Goal: Information Seeking & Learning: Learn about a topic

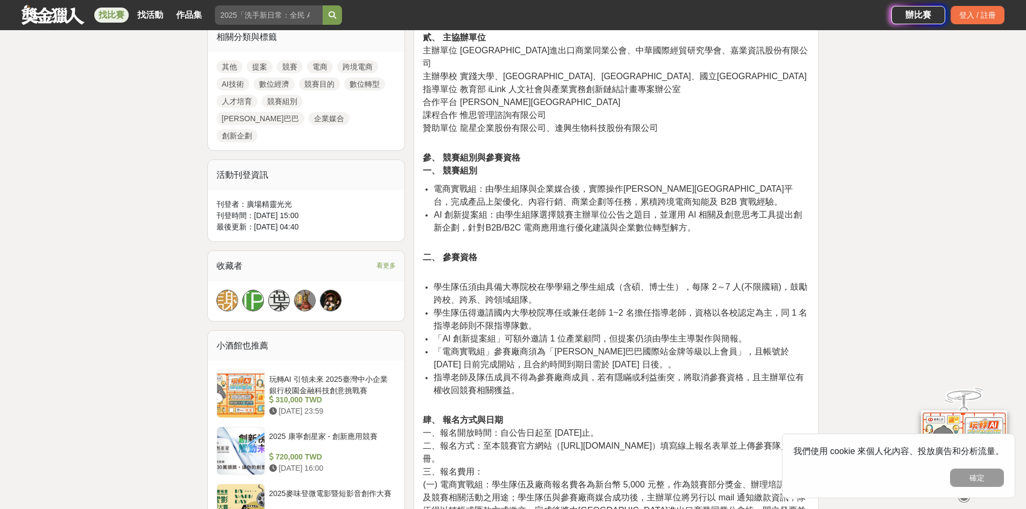
scroll to position [538, 0]
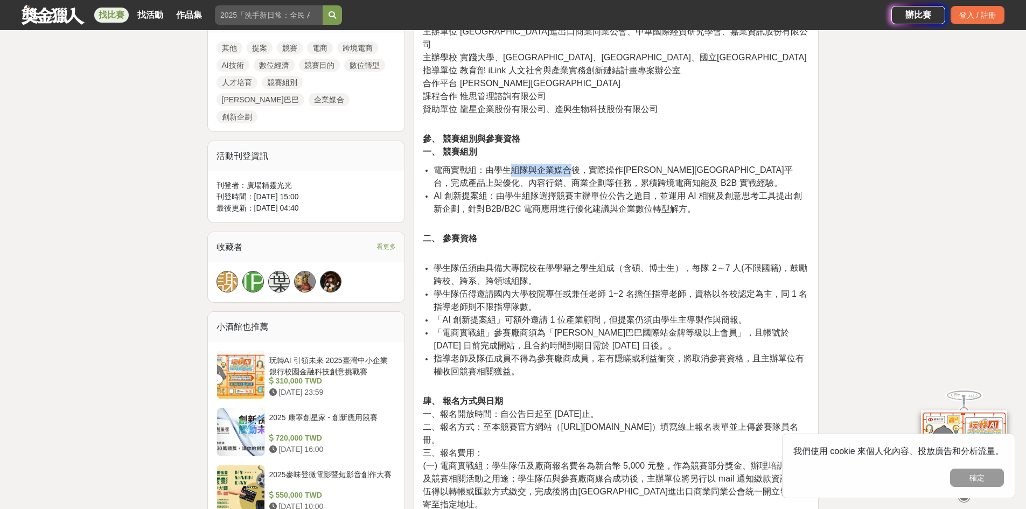
drag, startPoint x: 509, startPoint y: 159, endPoint x: 571, endPoint y: 156, distance: 62.0
click at [571, 165] on span "電商實戰組：由學生組隊與企業媒合後，實際操作阿里巴巴國際站平台，完成產品上架優化、內容行銷、商業企劃等任務，累積跨境電商知能及 B2B 實戰經驗。" at bounding box center [612, 176] width 359 height 22
click at [588, 165] on span "電商實戰組：由學生組隊與企業媒合後，實際操作阿里巴巴國際站平台，完成產品上架優化、內容行銷、商業企劃等任務，累積跨境電商知能及 B2B 實戰經驗。" at bounding box center [612, 176] width 359 height 22
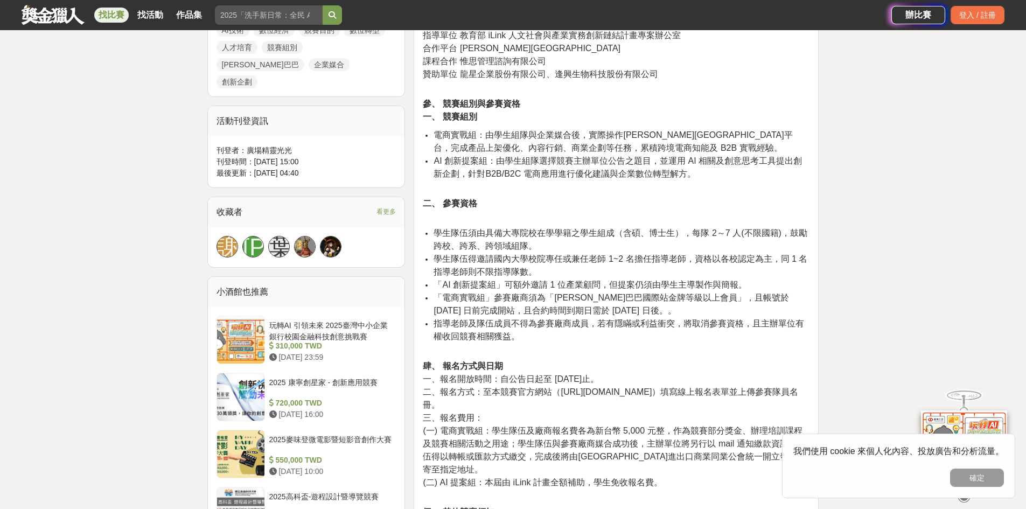
scroll to position [592, 0]
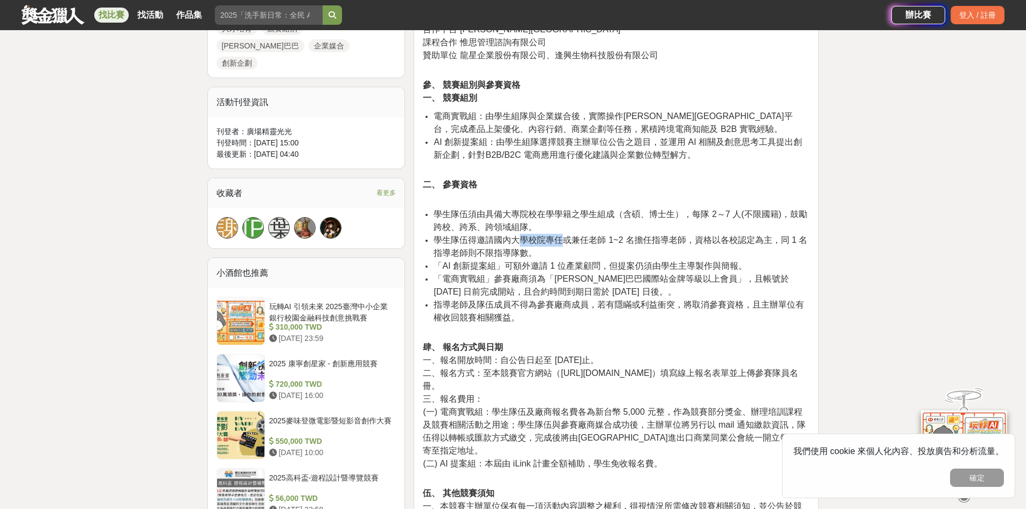
drag, startPoint x: 518, startPoint y: 228, endPoint x: 563, endPoint y: 225, distance: 45.3
click at [563, 235] on span "學生隊伍得邀請國內大學校院專任或兼任老師 1~2 名擔任指導老師，資格以各校認定為主，同 1 名指導老師則不限指導隊數。" at bounding box center [620, 246] width 374 height 22
click at [600, 235] on span "學生隊伍得邀請國內大學校院專任或兼任老師 1~2 名擔任指導老師，資格以各校認定為主，同 1 名指導老師則不限指導隊數。" at bounding box center [620, 246] width 374 height 22
click at [780, 235] on span "學生隊伍得邀請國內大學校院專任或兼任老師 1~2 名擔任指導老師，資格以各校認定為主，同 1 名指導老師則不限指導隊數。" at bounding box center [620, 246] width 374 height 22
click at [584, 235] on span "學生隊伍得邀請國內大學校院專任或兼任老師 1~2 名擔任指導老師，資格以各校認定為主，同 1 名指導老師則不限指導隊數。" at bounding box center [620, 246] width 374 height 22
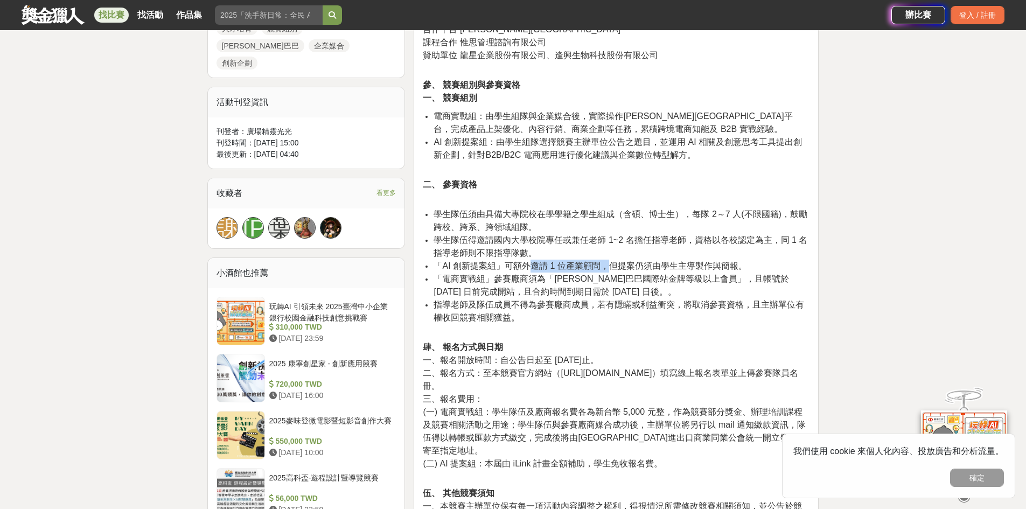
drag, startPoint x: 576, startPoint y: 248, endPoint x: 605, endPoint y: 248, distance: 29.1
click at [605, 261] on span "「AI 創新提案組」可額外邀請 1 位產業顧問，但提案仍須由學生主導製作與簡報。" at bounding box center [589, 265] width 313 height 9
click at [607, 261] on span "「AI 創新提案組」可額外邀請 1 位產業顧問，但提案仍須由學生主導製作與簡報。" at bounding box center [589, 265] width 313 height 9
drag, startPoint x: 550, startPoint y: 268, endPoint x: 681, endPoint y: 268, distance: 130.8
click at [681, 274] on span "「電商實戰組」參賽廠商須為「阿里巴巴國際站金牌等級以上會員」，且帳號於 2025 年 7 月 31 日前完成開站，且合約時間到期日需於 2026 年 2 月 …" at bounding box center [610, 285] width 355 height 22
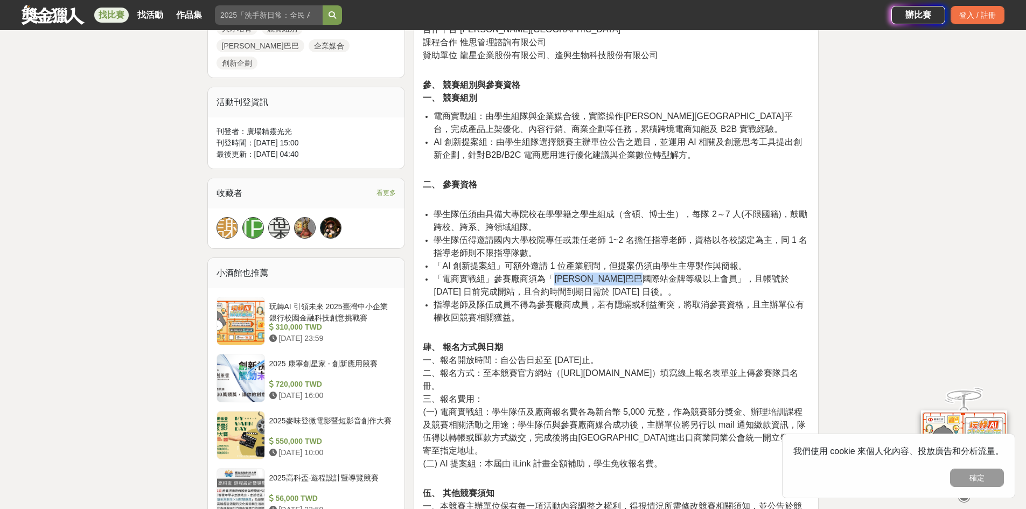
click at [682, 274] on span "「電商實戰組」參賽廠商須為「阿里巴巴國際站金牌等級以上會員」，且帳號於 2025 年 7 月 31 日前完成開站，且合約時間到期日需於 2026 年 2 月 …" at bounding box center [610, 285] width 355 height 22
drag, startPoint x: 459, startPoint y: 293, endPoint x: 488, endPoint y: 291, distance: 29.7
click at [488, 300] on span "指導老師及隊伍成員不得為參賽廠商成員，若有隱瞞或利益衝突，將取消參賽資格，且主辦單位有權收回競賽相關獲益。" at bounding box center [618, 311] width 370 height 22
click at [523, 300] on span "指導老師及隊伍成員不得為參賽廠商成員，若有隱瞞或利益衝突，將取消參賽資格，且主辦單位有權收回競賽相關獲益。" at bounding box center [618, 311] width 370 height 22
drag, startPoint x: 541, startPoint y: 290, endPoint x: 568, endPoint y: 289, distance: 27.5
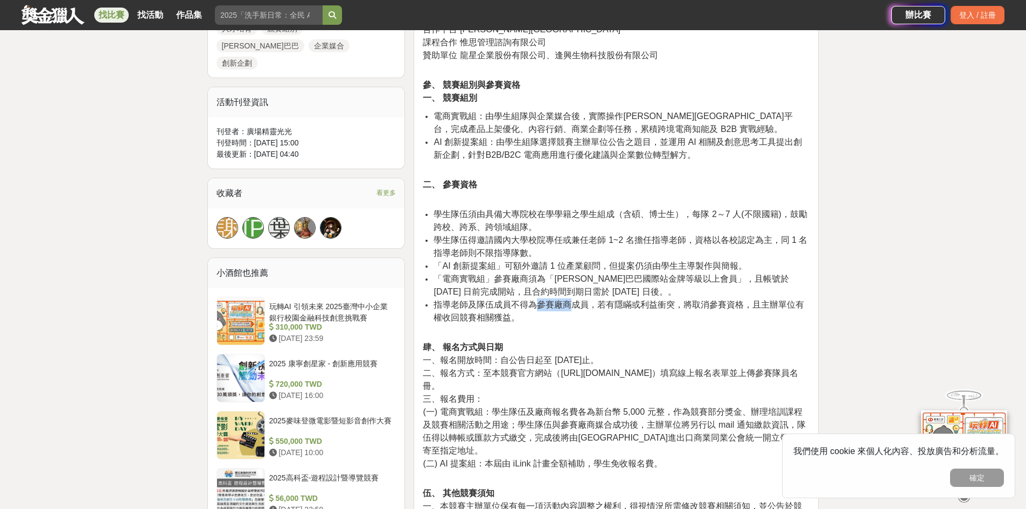
click at [568, 300] on span "指導老師及隊伍成員不得為參賽廠商成員，若有隱瞞或利益衝突，將取消參賽資格，且主辦單位有權收回競賽相關獲益。" at bounding box center [618, 311] width 370 height 22
click at [675, 298] on li "指導老師及隊伍成員不得為參賽廠商成員，若有隱瞞或利益衝突，將取消參賽資格，且主辦單位有權收回競賽相關獲益。" at bounding box center [621, 316] width 376 height 37
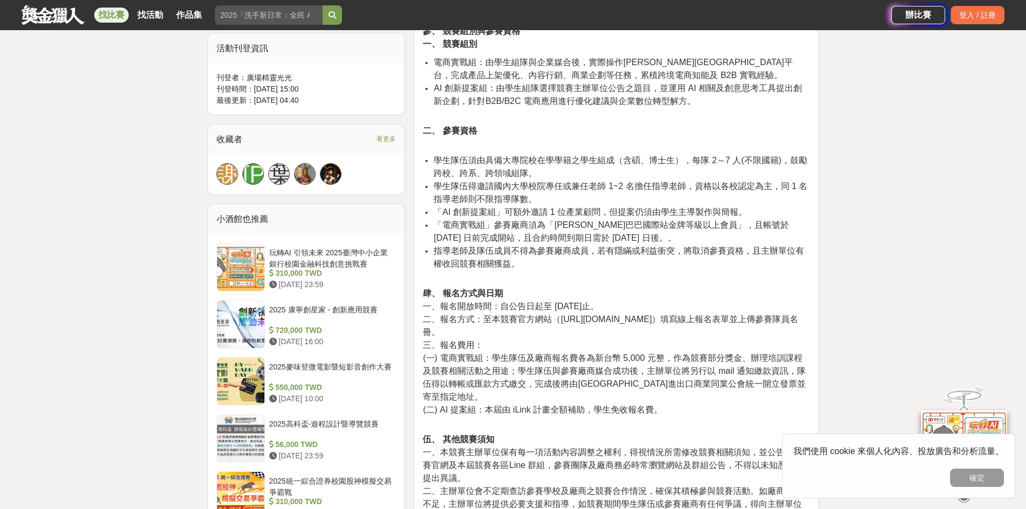
scroll to position [754, 0]
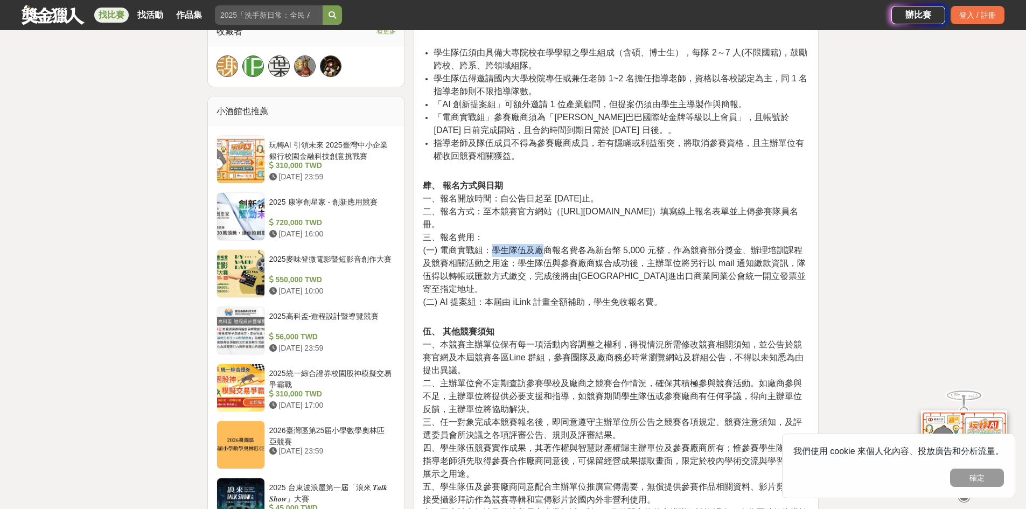
drag, startPoint x: 491, startPoint y: 238, endPoint x: 543, endPoint y: 240, distance: 51.7
click at [543, 246] on span "(一) 電商實戰組：學生隊伍及廠商報名費各為新台幣 5,000 元整，作為競賽部分獎金、辦理培訓課程及競賽相關活動之用途；學生隊伍與參賽廠商媒合成功後，主辦單…" at bounding box center [614, 270] width 383 height 48
click at [564, 246] on span "(一) 電商實戰組：學生隊伍及廠商報名費各為新台幣 5,000 元整，作為競賽部分獎金、辦理培訓課程及競賽相關活動之用途；學生隊伍與參賽廠商媒合成功後，主辦單…" at bounding box center [614, 270] width 383 height 48
drag, startPoint x: 641, startPoint y: 253, endPoint x: 685, endPoint y: 250, distance: 44.8
click at [685, 250] on span "(一) 電商實戰組：學生隊伍及廠商報名費各為新台幣 5,000 元整，作為競賽部分獎金、辦理培訓課程及競賽相關活動之用途；學生隊伍與參賽廠商媒合成功後，主辦單…" at bounding box center [614, 270] width 383 height 48
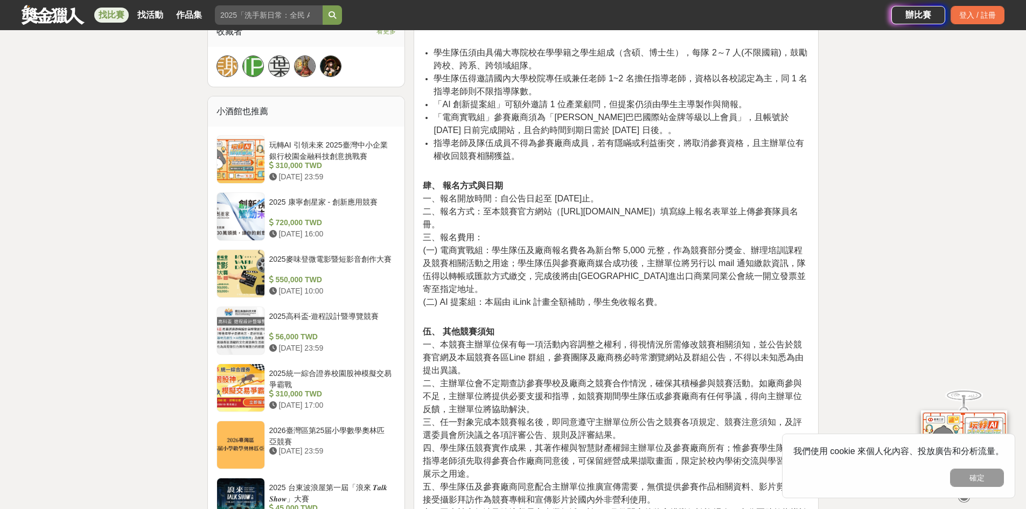
click at [697, 250] on span "(一) 電商實戰組：學生隊伍及廠商報名費各為新台幣 5,000 元整，作為競賽部分獎金、辦理培訓課程及競賽相關活動之用途；學生隊伍與參賽廠商媒合成功後，主辦單…" at bounding box center [614, 270] width 383 height 48
click at [657, 297] on span "(二) AI 提案組：本屆由 iLink 計畫全額補助，學生免收報名費。" at bounding box center [542, 301] width 239 height 9
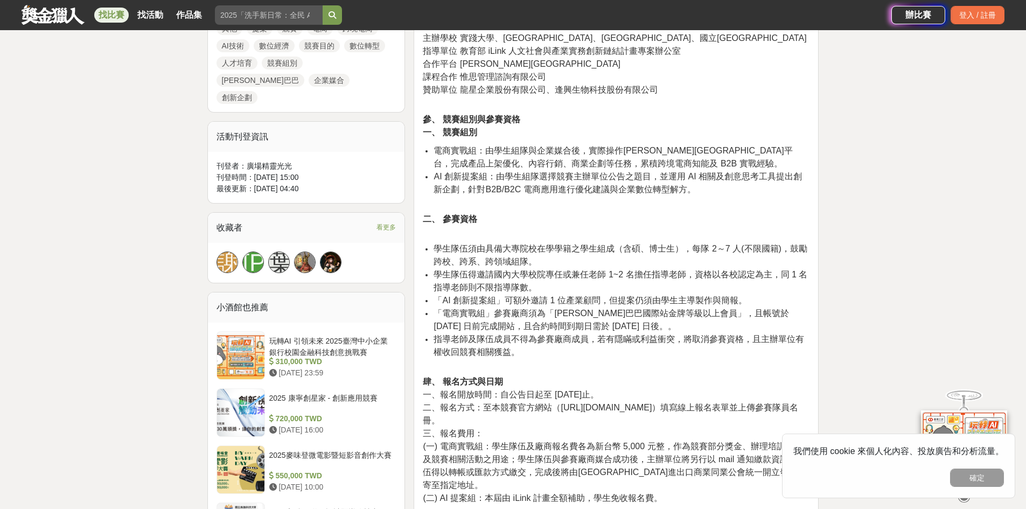
scroll to position [538, 0]
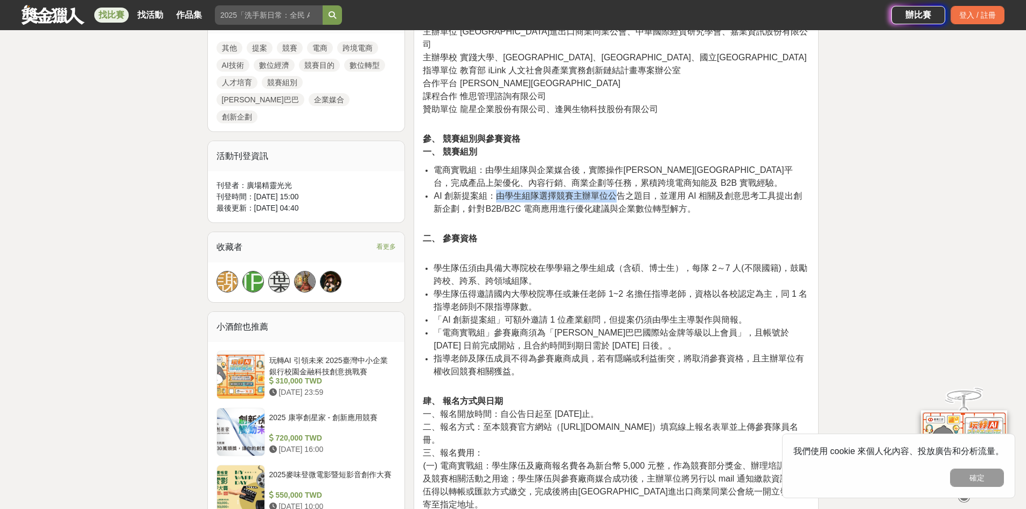
drag, startPoint x: 496, startPoint y: 188, endPoint x: 619, endPoint y: 186, distance: 122.8
click at [619, 191] on span "AI 創新提案組：由學生組隊選擇競賽主辦單位公告之題目，並運用 AI 相關及創意思考工具提出創新企劃，針對B2B/B2C 電商應用進行優化建議與企業數位轉型解…" at bounding box center [617, 202] width 368 height 22
click at [617, 194] on span "AI 創新提案組：由學生組隊選擇競賽主辦單位公告之題目，並運用 AI 相關及創意思考工具提出創新企劃，針對B2B/B2C 電商應用進行優化建議與企業數位轉型解…" at bounding box center [617, 202] width 368 height 22
drag, startPoint x: 563, startPoint y: 194, endPoint x: 619, endPoint y: 191, distance: 56.1
click at [619, 191] on span "AI 創新提案組：由學生組隊選擇競賽主辦單位公告之題目，並運用 AI 相關及創意思考工具提出創新企劃，針對B2B/B2C 電商應用進行優化建議與企業數位轉型解…" at bounding box center [617, 202] width 368 height 22
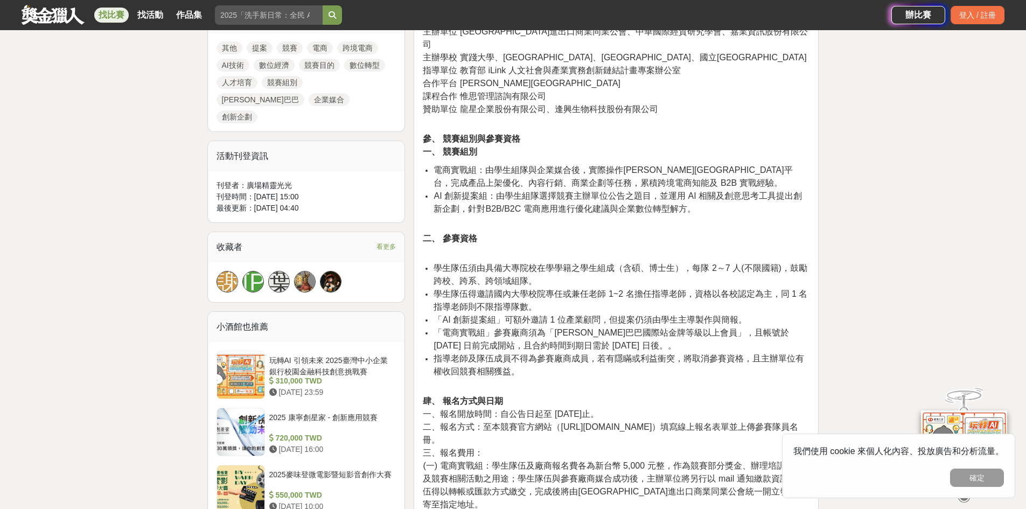
click at [662, 198] on span "AI 創新提案組：由學生組隊選擇競賽主辦單位公告之題目，並運用 AI 相關及創意思考工具提出創新企劃，針對B2B/B2C 電商應用進行優化建議與企業數位轉型解…" at bounding box center [617, 202] width 368 height 22
drag, startPoint x: 666, startPoint y: 196, endPoint x: 612, endPoint y: 195, distance: 54.4
click at [612, 195] on li "AI 創新提案組：由學生組隊選擇競賽主辦單位公告之題目，並運用 AI 相關及創意思考工具提出創新企劃，針對B2B/B2C 電商應用進行優化建議與企業數位轉型解…" at bounding box center [621, 208] width 376 height 37
click at [697, 200] on li "AI 創新提案組：由學生組隊選擇競賽主辦單位公告之題目，並運用 AI 相關及創意思考工具提出創新企劃，針對B2B/B2C 電商應用進行優化建議與企業數位轉型解…" at bounding box center [621, 208] width 376 height 37
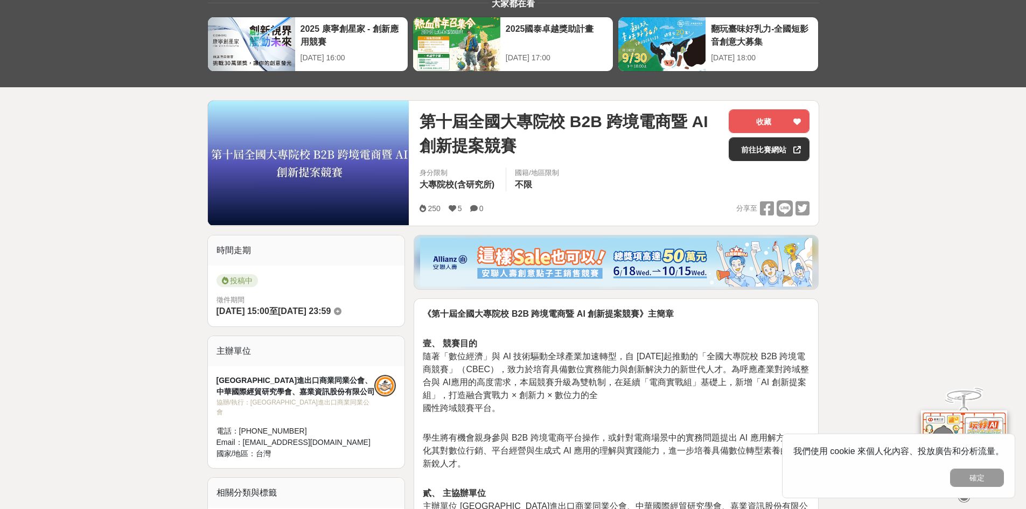
scroll to position [0, 0]
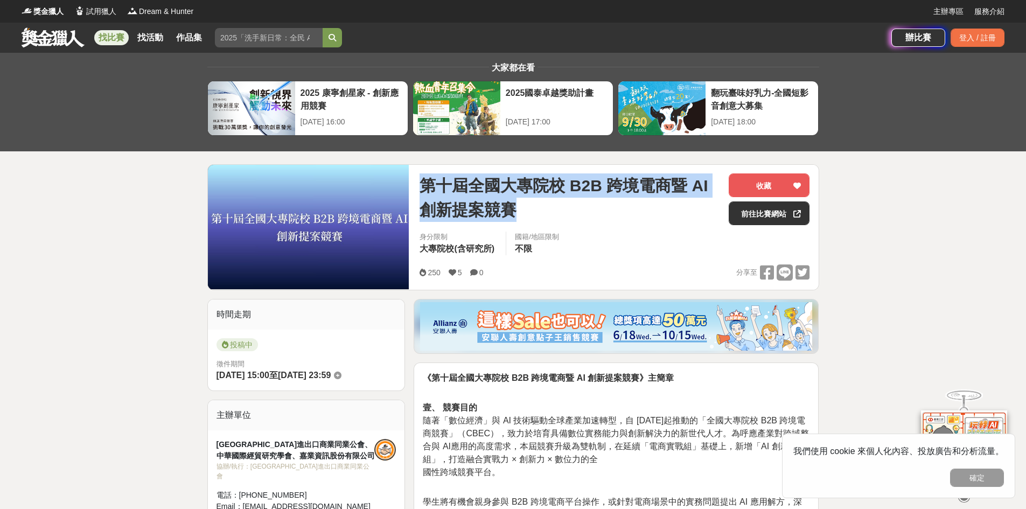
drag, startPoint x: 419, startPoint y: 181, endPoint x: 558, endPoint y: 219, distance: 144.4
click at [558, 219] on div "第十屆全國大專院校 B2B 跨境電商暨 AI 創新提案競賽 收藏 前往比賽網站 身分限制 大專院校(含研究所) 國籍/地區限制 不限 250 5 0 分享至 …" at bounding box center [614, 227] width 407 height 125
copy span "第十屆全國大專院校 B2B 跨境電商暨 AI 創新提案競賽"
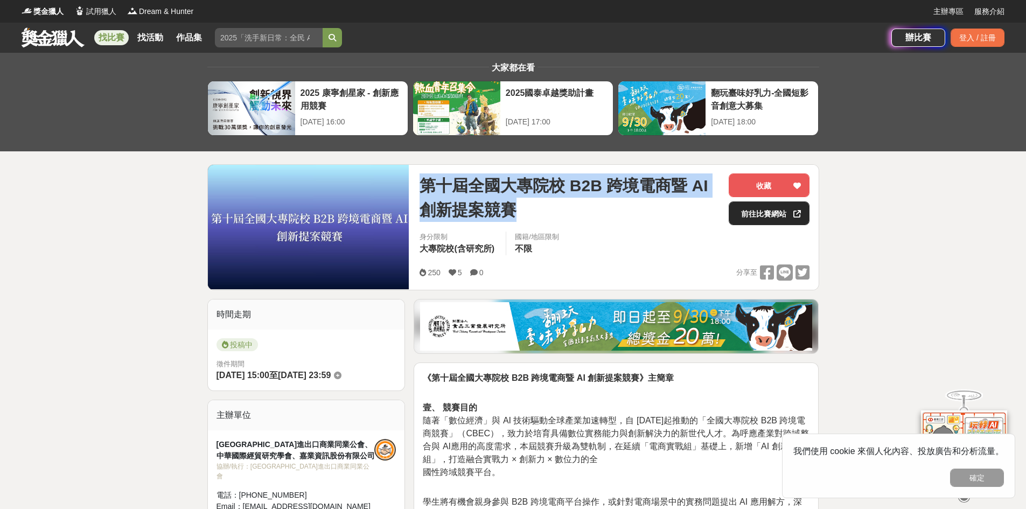
click at [753, 214] on link "前往比賽網站" at bounding box center [768, 213] width 81 height 24
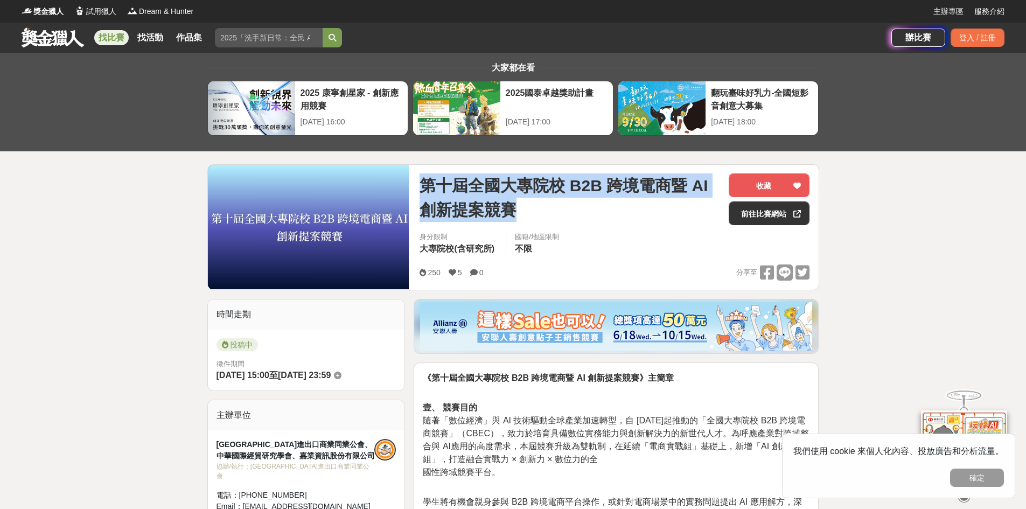
click at [599, 195] on span "第十屆全國大專院校 B2B 跨境電商暨 AI 創新提案競賽" at bounding box center [569, 197] width 300 height 48
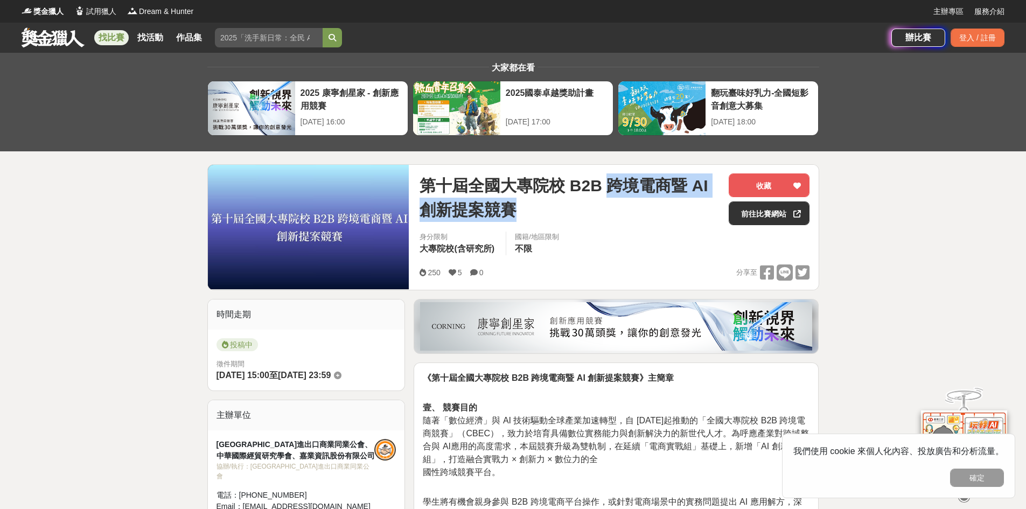
drag, startPoint x: 608, startPoint y: 188, endPoint x: 622, endPoint y: 211, distance: 26.6
click at [622, 211] on span "第十屆全國大專院校 B2B 跨境電商暨 AI 創新提案競賽" at bounding box center [569, 197] width 300 height 48
copy span "跨境電商暨 AI 創新提案競賽"
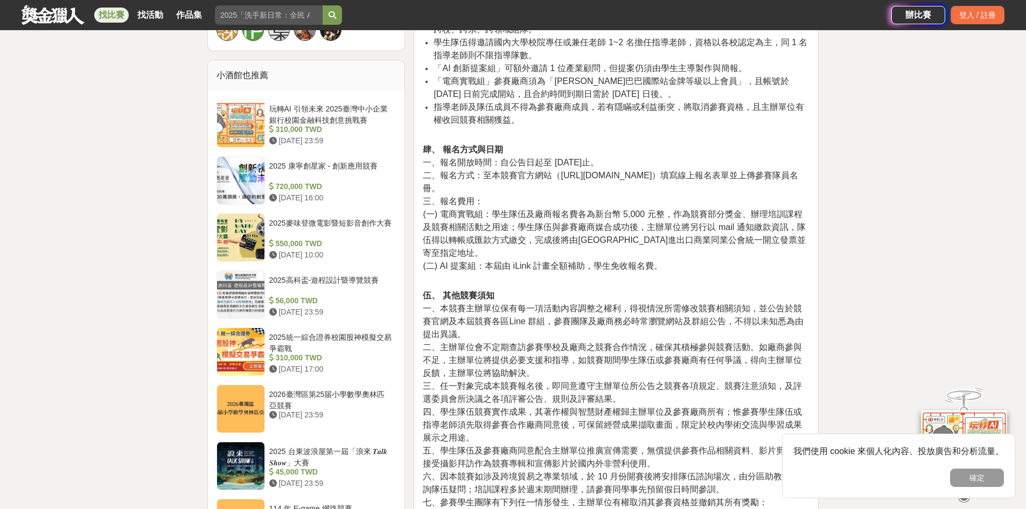
scroll to position [808, 0]
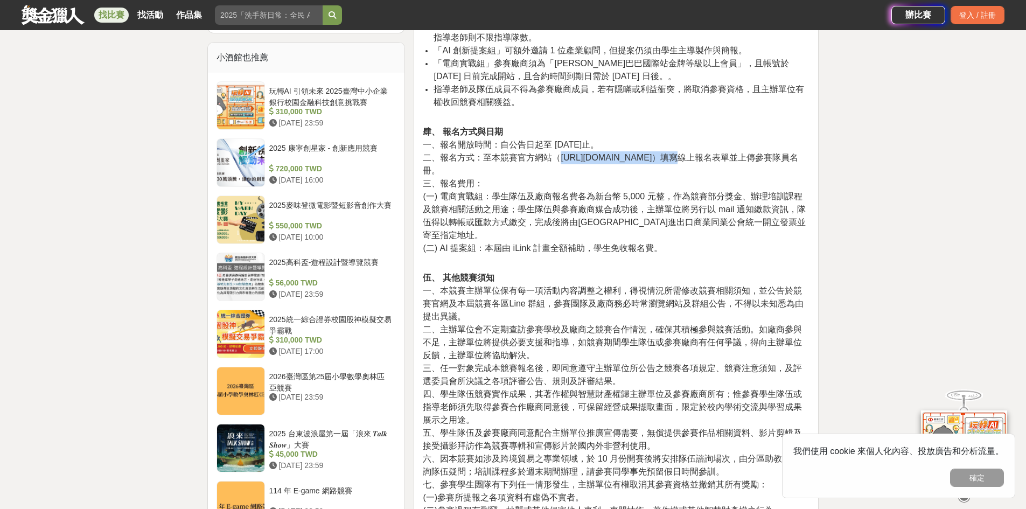
drag, startPoint x: 562, startPoint y: 149, endPoint x: 652, endPoint y: 145, distance: 90.0
click at [652, 153] on span "二、報名方式：至本競賽官方網站（https://b2bhr.com.tw/）填寫線上報名表單並上傳參賽隊員名冊。" at bounding box center [610, 164] width 375 height 22
copy span "https://b2bhr.com.tw/"
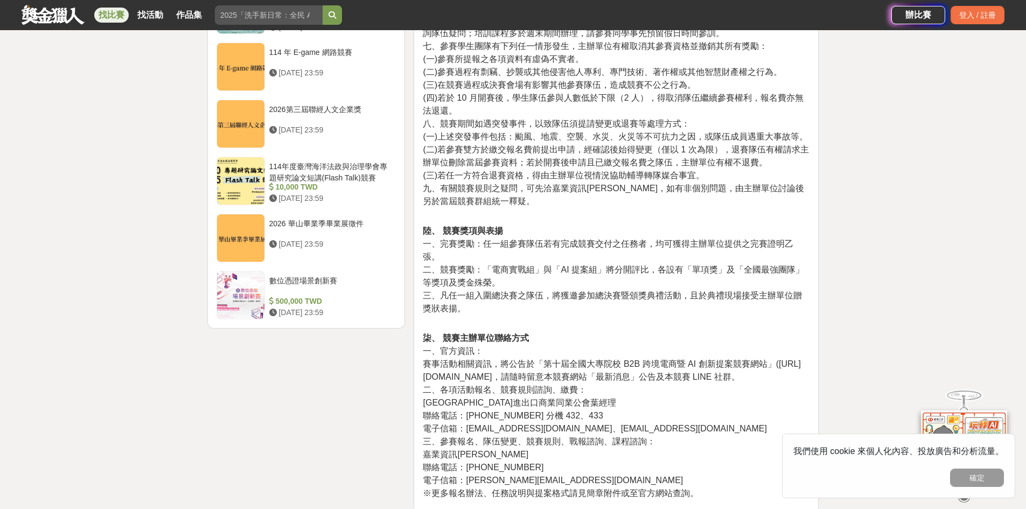
scroll to position [1400, 0]
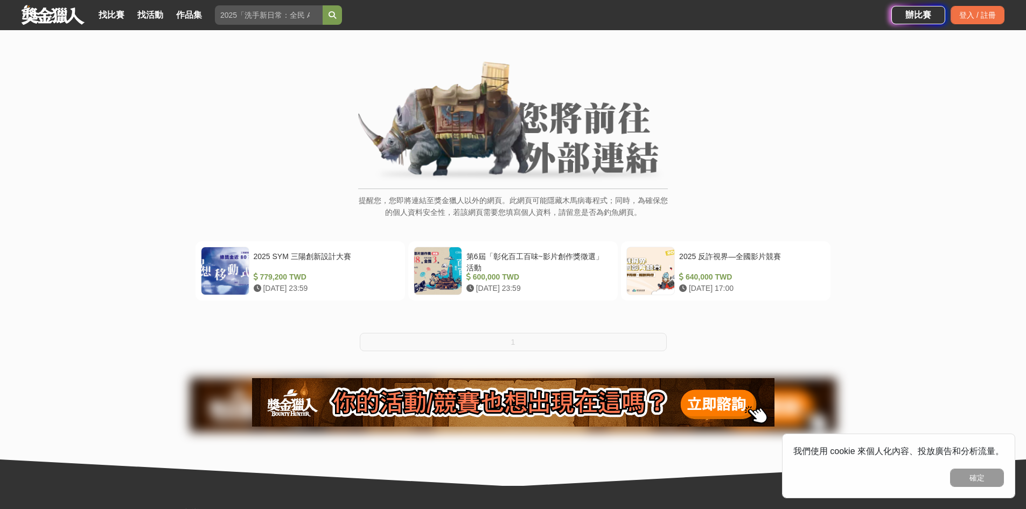
scroll to position [54, 0]
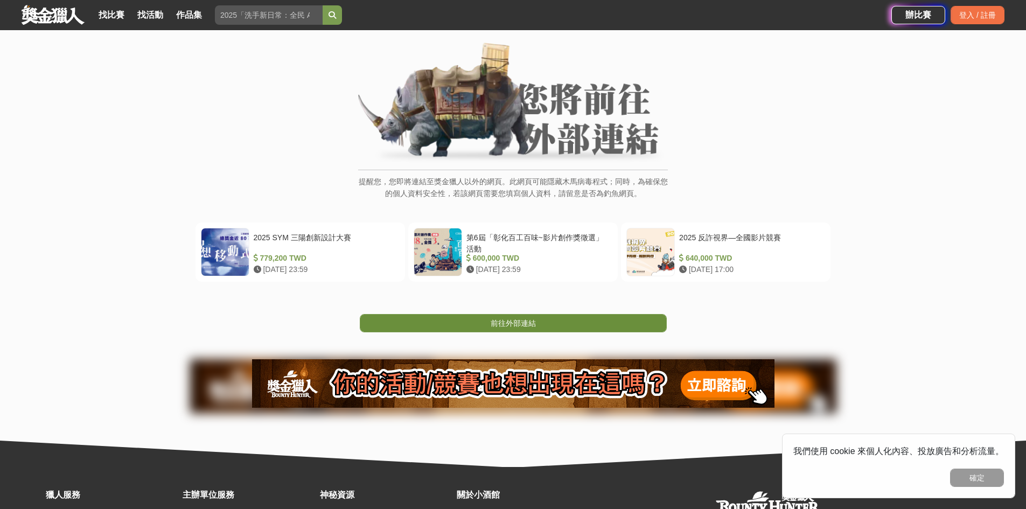
click at [541, 319] on link "前往外部連結" at bounding box center [513, 323] width 307 height 18
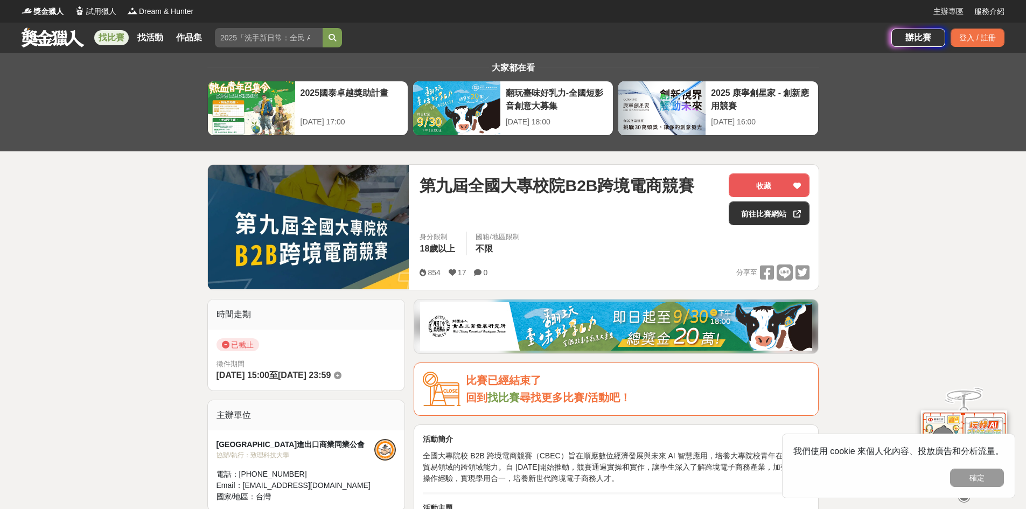
click at [113, 36] on link "找比賽" at bounding box center [111, 37] width 34 height 15
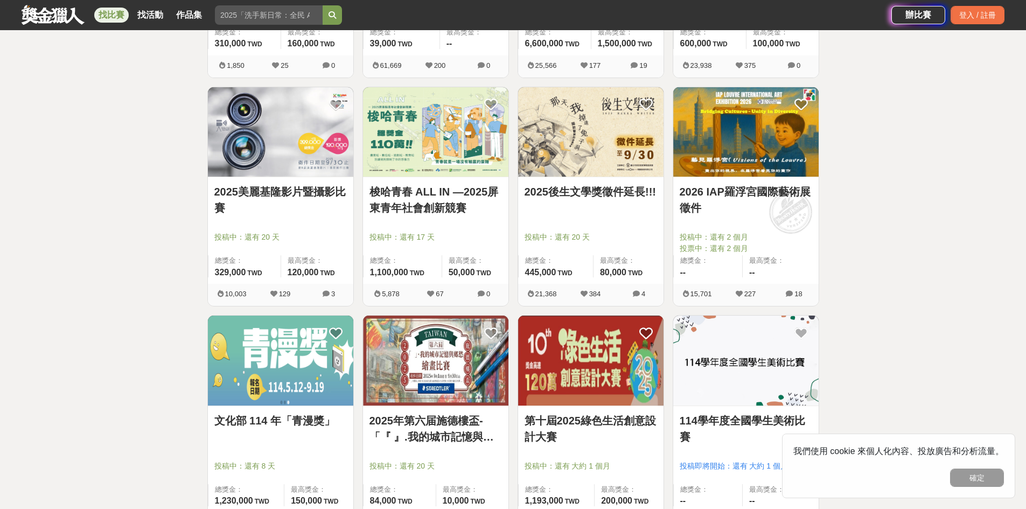
scroll to position [1292, 0]
